Goal: Task Accomplishment & Management: Manage account settings

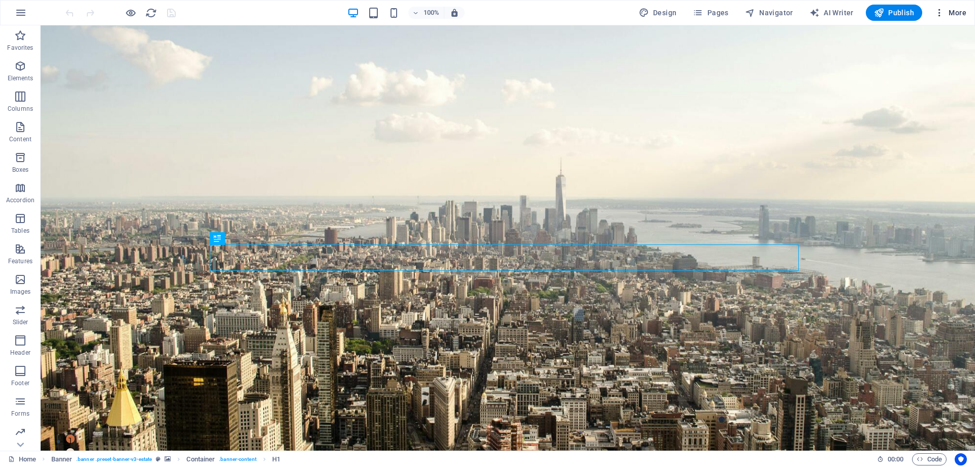
click at [960, 9] on span "More" at bounding box center [951, 13] width 32 height 10
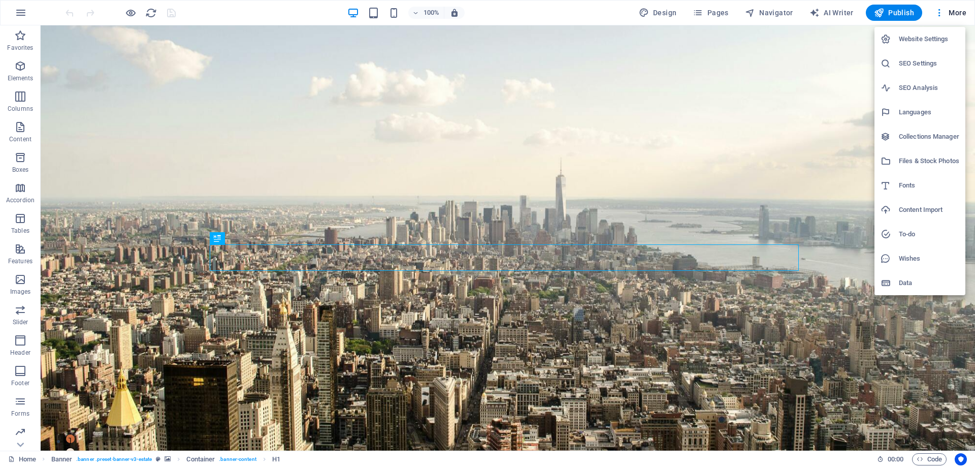
click at [917, 136] on h6 "Collections Manager" at bounding box center [929, 137] width 60 height 12
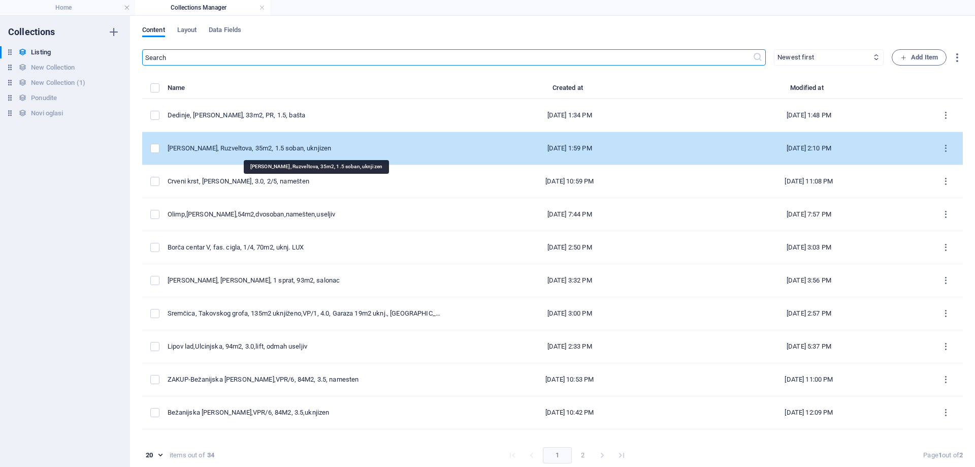
click at [291, 147] on div "[PERSON_NAME], Ruzveltova, 35m2, 1.5 soban, uknjizen" at bounding box center [305, 148] width 274 height 9
select select "Stanovi"
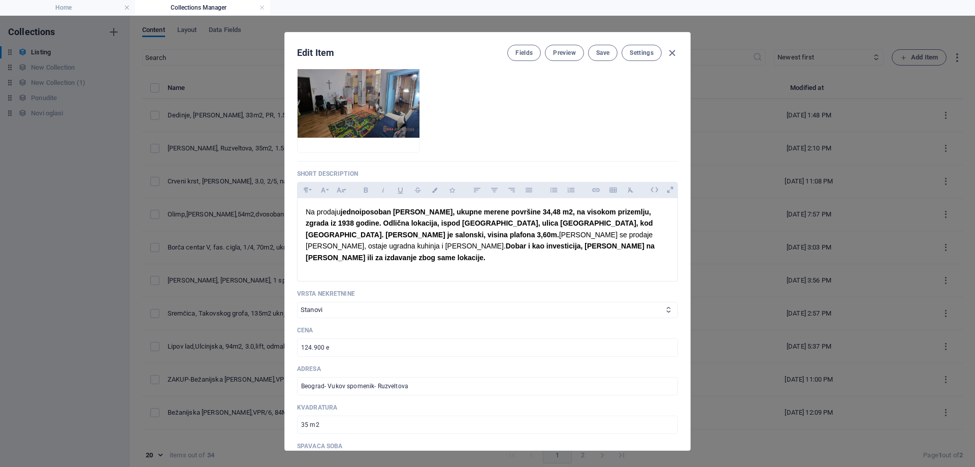
scroll to position [152, 0]
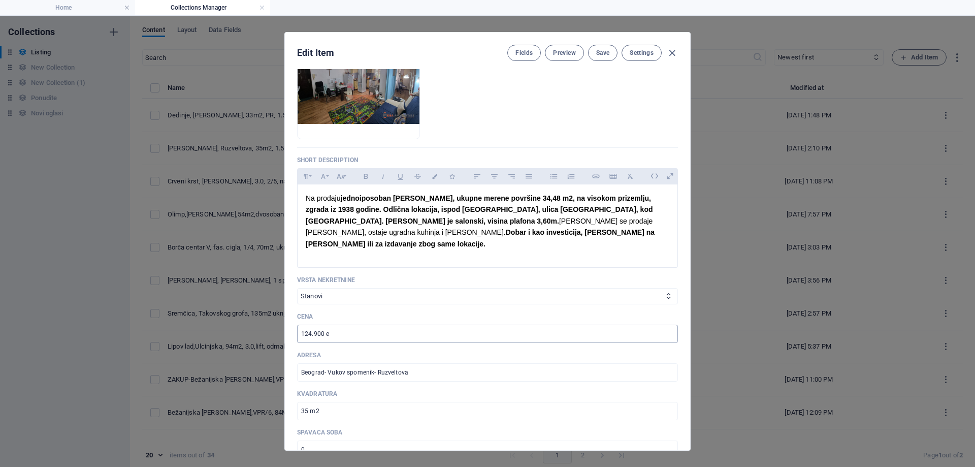
click at [323, 325] on input "124.900 e" at bounding box center [487, 334] width 381 height 18
type input "119.990 e"
click at [598, 51] on span "Save" at bounding box center [602, 53] width 13 height 8
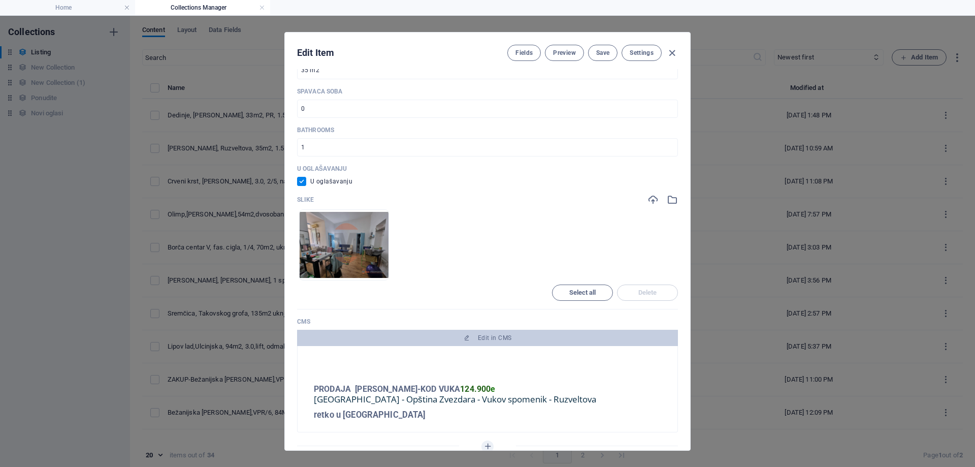
scroll to position [610, 0]
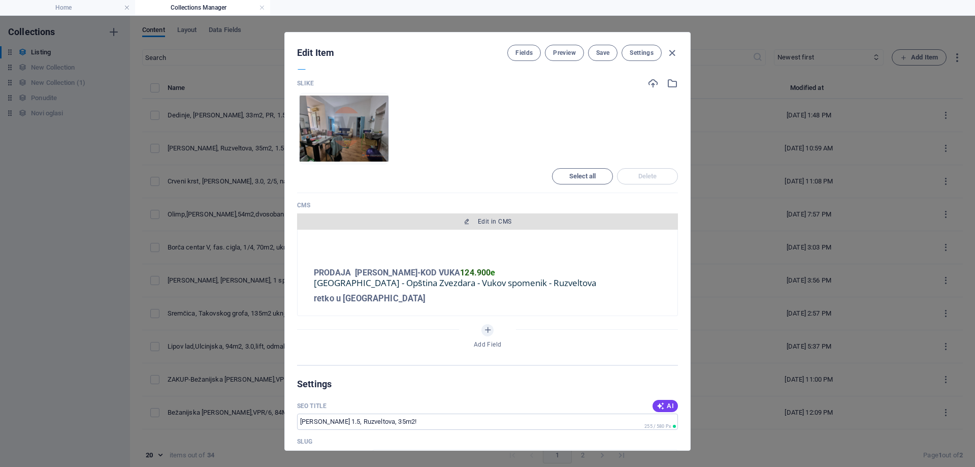
click at [485, 217] on span "Edit in CMS" at bounding box center [495, 221] width 34 height 8
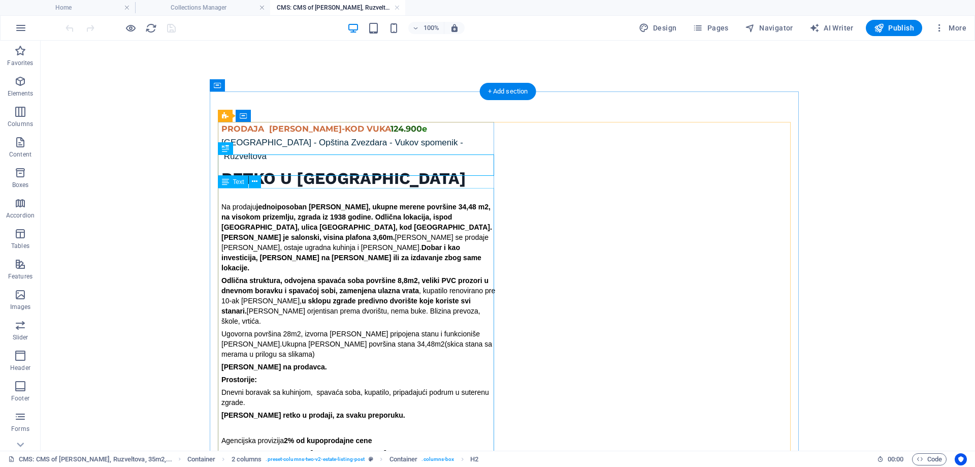
scroll to position [0, 0]
click at [380, 129] on div "PRODAJA [PERSON_NAME]-KOD VUKA 124.900 e" at bounding box center [359, 129] width 276 height 14
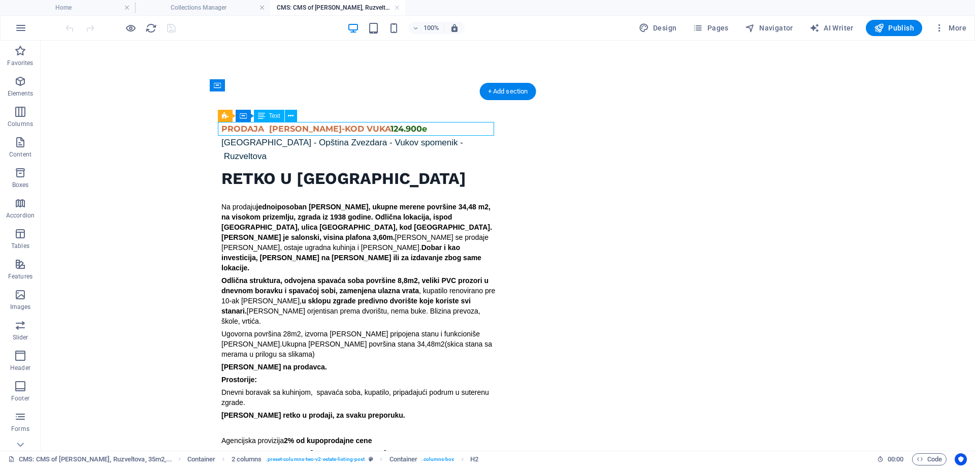
click at [380, 129] on div "PRODAJA [PERSON_NAME]-KOD VUKA 124.900 e" at bounding box center [359, 129] width 276 height 14
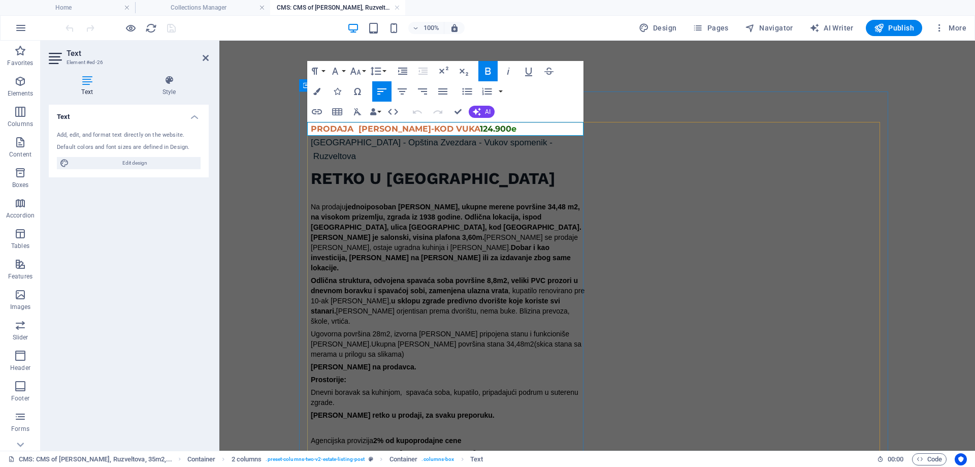
click at [485, 128] on span "124.900" at bounding box center [495, 129] width 31 height 10
click at [510, 130] on p "PRODAJA [PERSON_NAME]-KOD VUKA 119.990 e" at bounding box center [449, 129] width 276 height 14
click at [509, 128] on span "e" at bounding box center [511, 129] width 5 height 10
click at [499, 132] on p "PRODAJA [PERSON_NAME]-KOD VUKA 119.990 e" at bounding box center [449, 129] width 276 height 14
drag, startPoint x: 551, startPoint y: 129, endPoint x: 499, endPoint y: 125, distance: 51.9
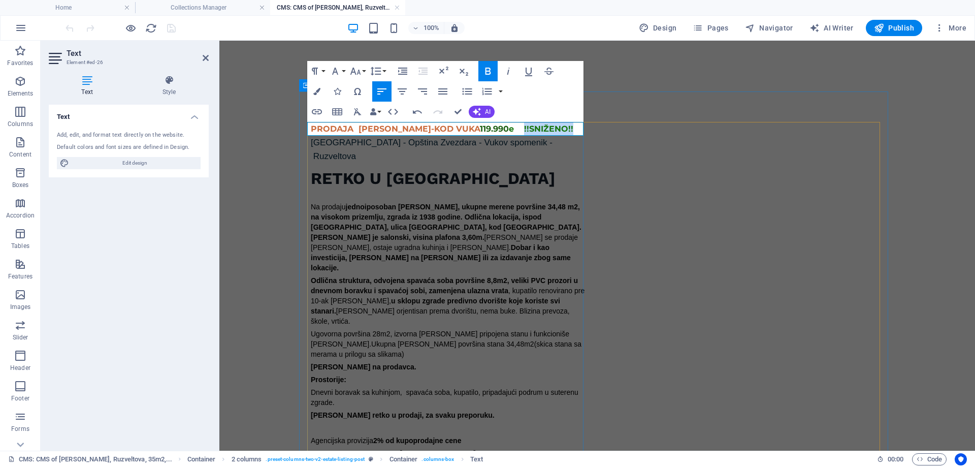
click at [499, 125] on p "PRODAJA [PERSON_NAME]-KOD VUKA 119.990 e !!SNIŽENO!!" at bounding box center [449, 129] width 276 height 14
click at [319, 88] on icon "button" at bounding box center [316, 91] width 7 height 7
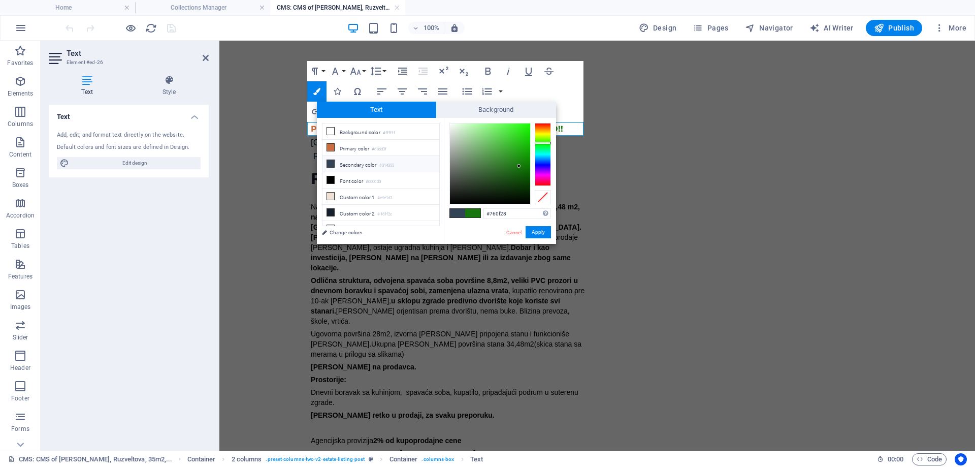
click at [540, 182] on div at bounding box center [543, 154] width 16 height 63
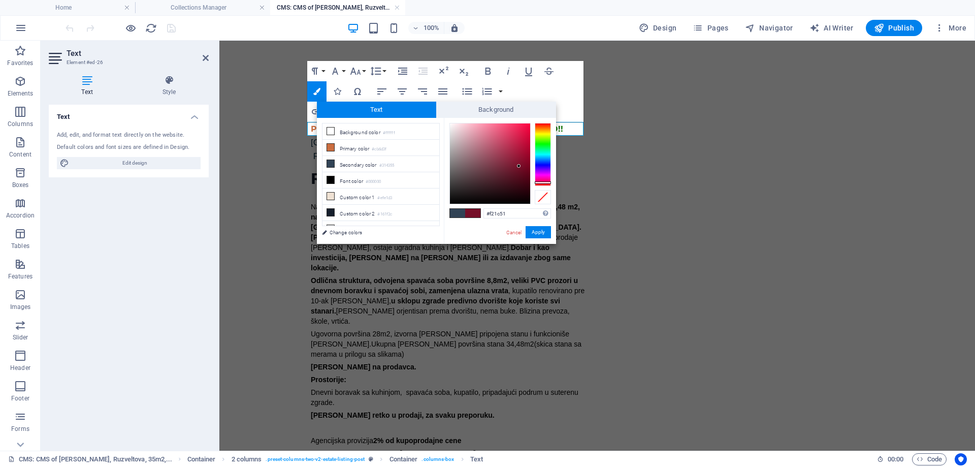
click at [520, 127] on div at bounding box center [490, 163] width 80 height 80
type input "#ef1148"
click at [524, 128] on div at bounding box center [490, 163] width 80 height 80
click at [537, 233] on button "Apply" at bounding box center [538, 232] width 25 height 12
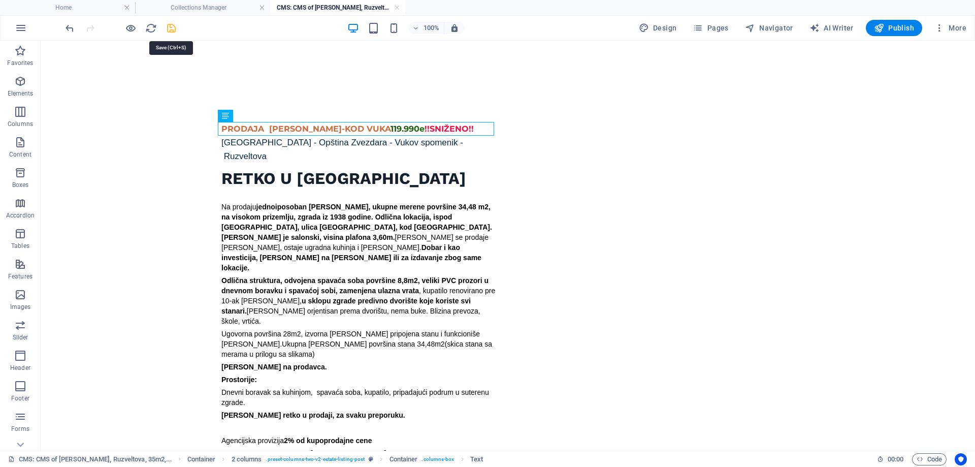
click at [168, 27] on icon "save" at bounding box center [172, 28] width 12 height 12
checkbox input "false"
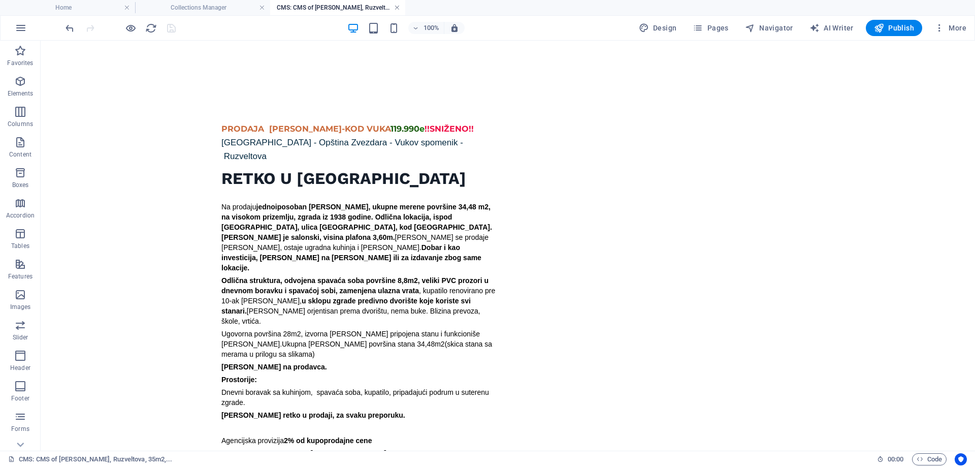
click at [396, 7] on link at bounding box center [397, 8] width 6 height 10
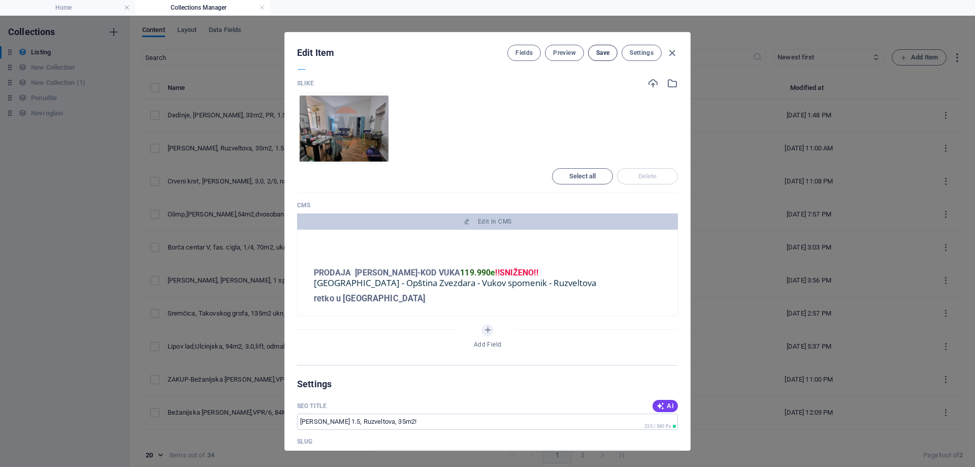
click at [601, 52] on span "Save" at bounding box center [602, 53] width 13 height 8
click at [669, 52] on icon "button" at bounding box center [672, 53] width 12 height 12
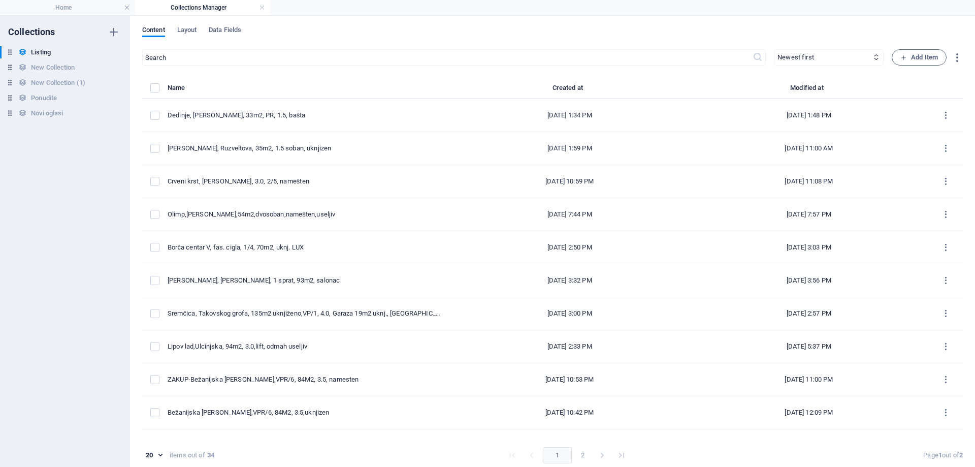
checkbox input "false"
type input "kod-vuka-ruzveltova-35m2-1-5-soban-uknjizen"
click at [261, 7] on link at bounding box center [262, 8] width 6 height 10
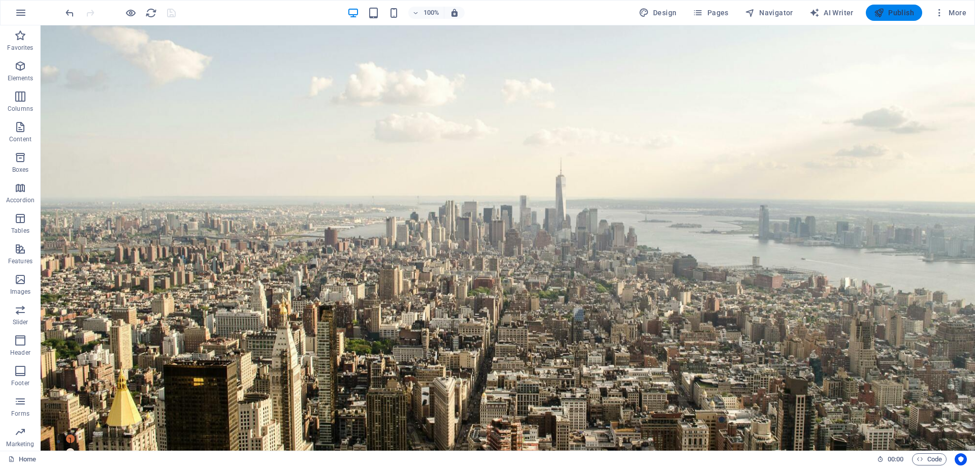
drag, startPoint x: 900, startPoint y: 10, endPoint x: 700, endPoint y: 34, distance: 201.1
click at [900, 10] on span "Publish" at bounding box center [894, 13] width 40 height 10
